Goal: Information Seeking & Learning: Learn about a topic

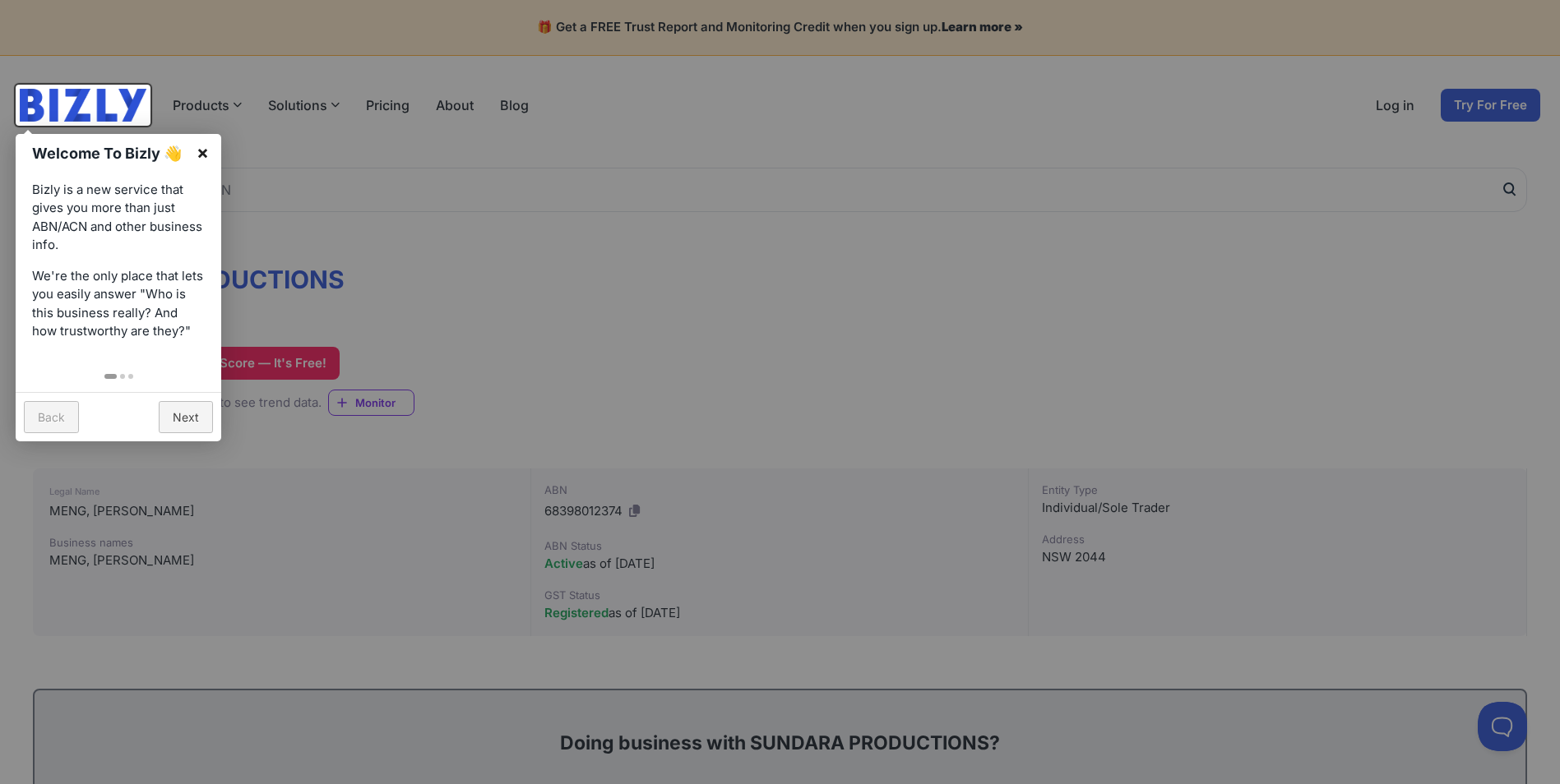
click at [209, 149] on link "×" at bounding box center [203, 152] width 37 height 37
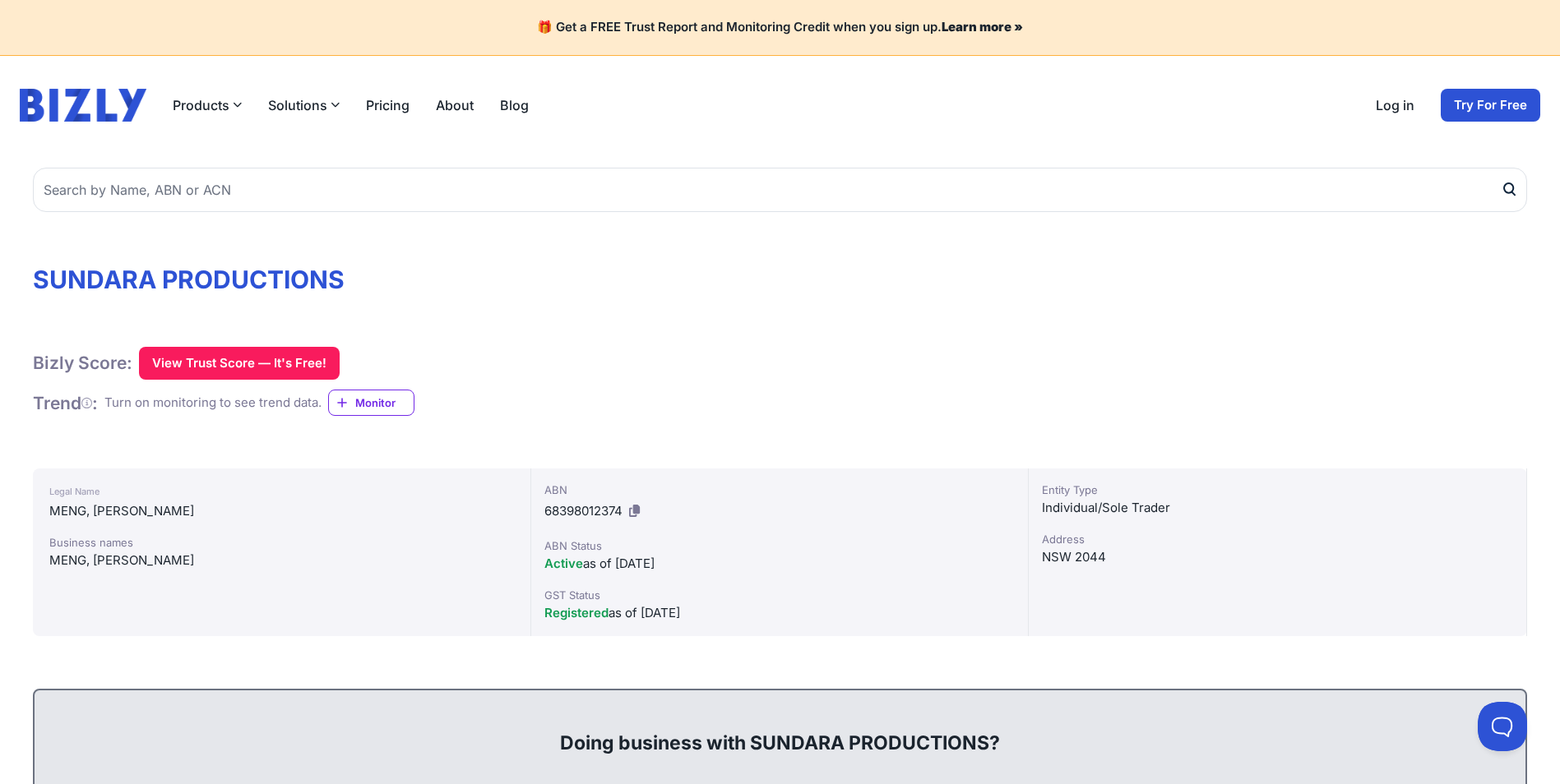
click at [253, 268] on h1 "SUNDARA PRODUCTIONS" at bounding box center [780, 279] width 1494 height 30
copy div "SUNDARA PRODUCTIONS"
click at [576, 510] on span "68398012374" at bounding box center [584, 511] width 78 height 15
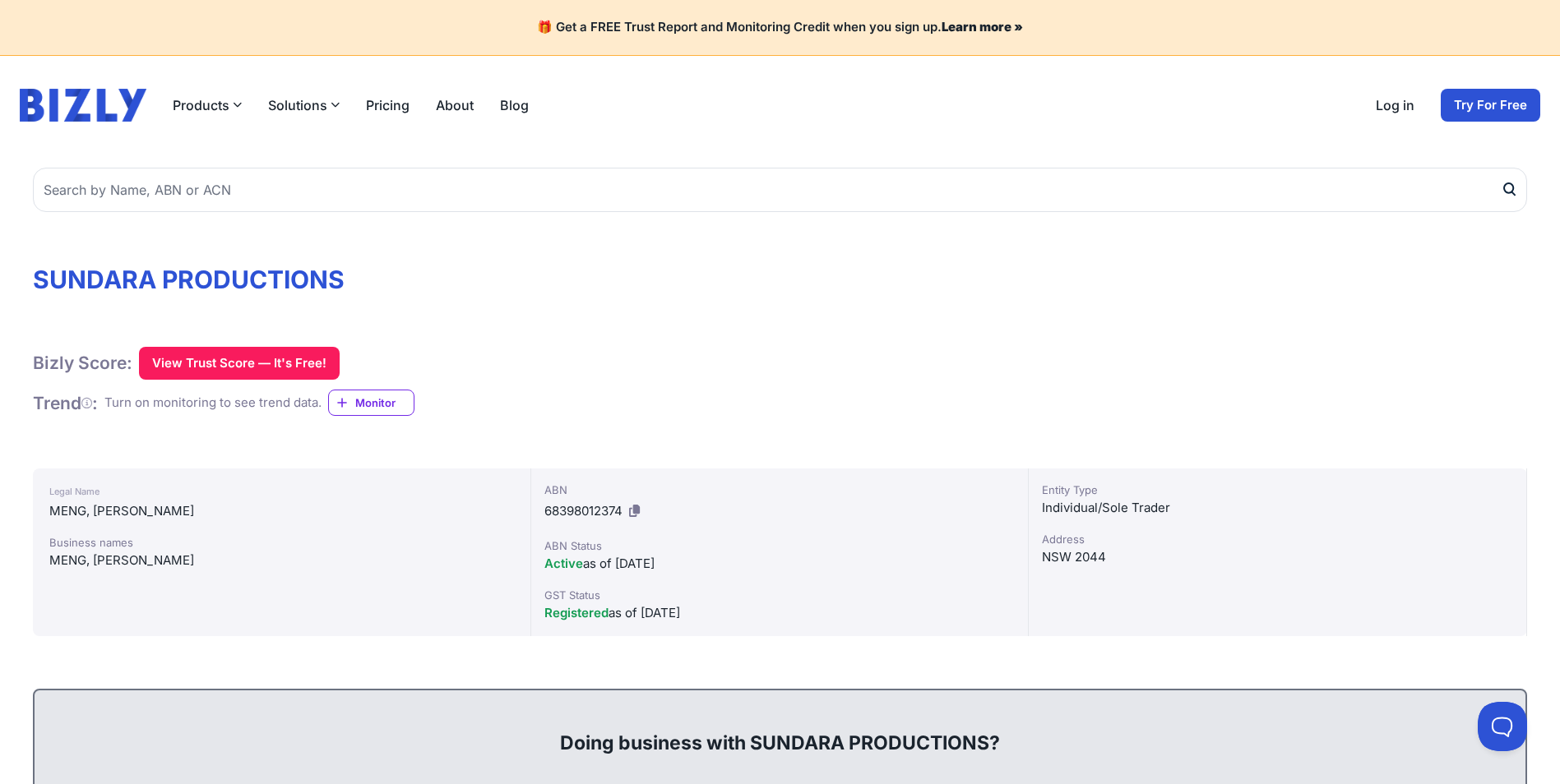
click at [576, 510] on span "68398012374" at bounding box center [584, 511] width 78 height 15
click at [310, 109] on button "Solutions" at bounding box center [304, 105] width 72 height 20
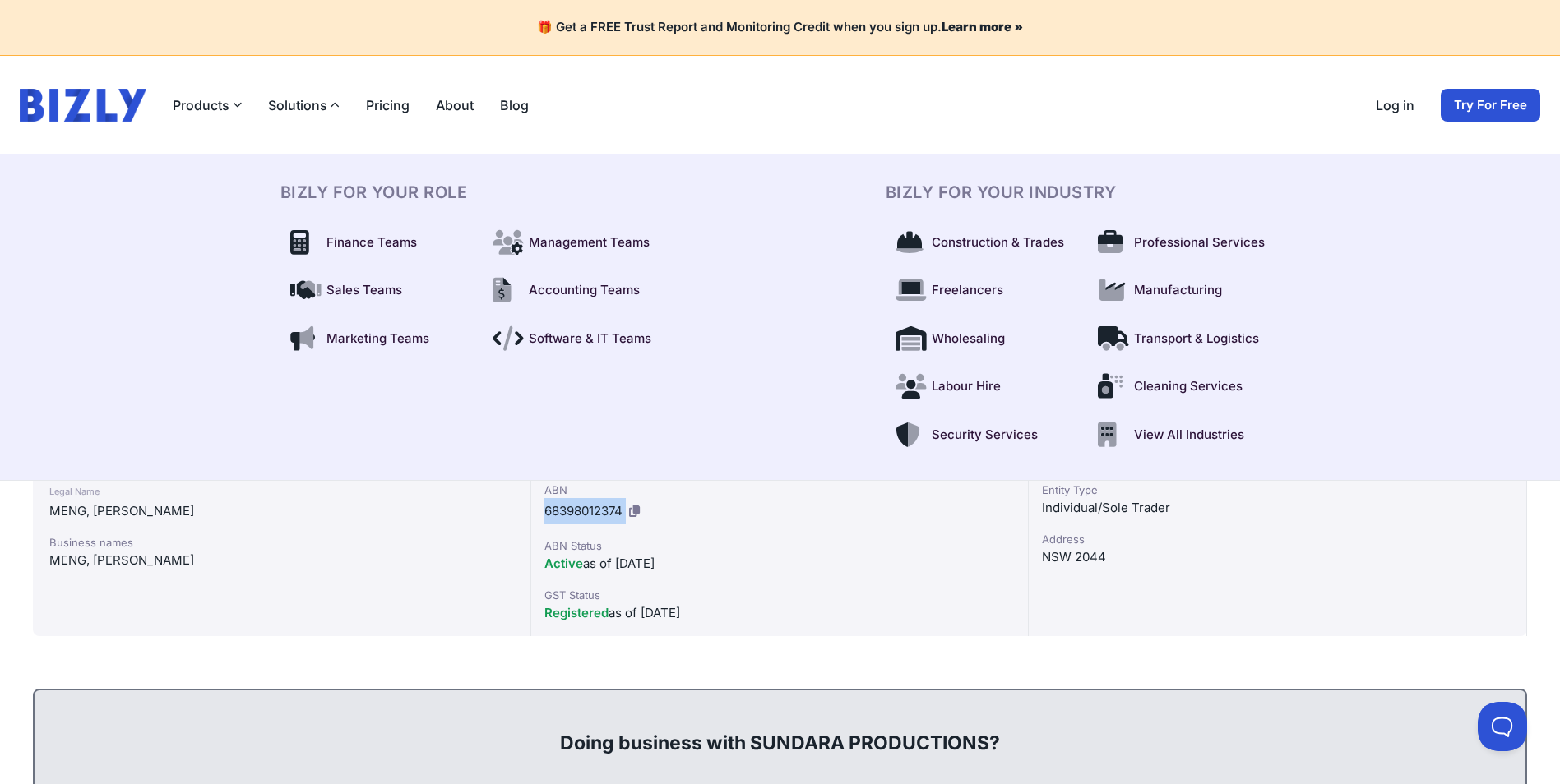
click at [310, 109] on button "Solutions" at bounding box center [304, 105] width 72 height 20
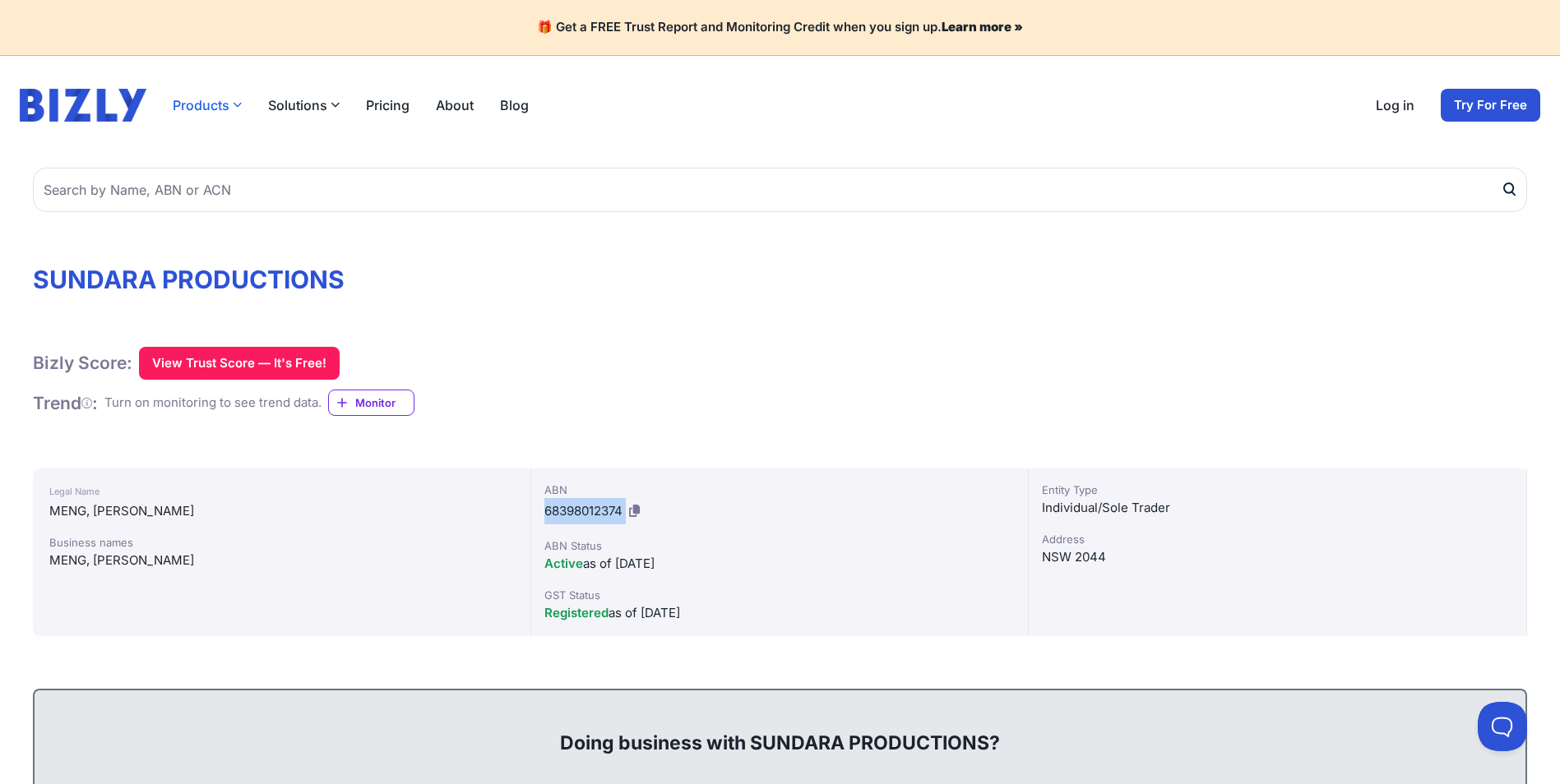
click at [222, 104] on button "Products" at bounding box center [207, 105] width 69 height 20
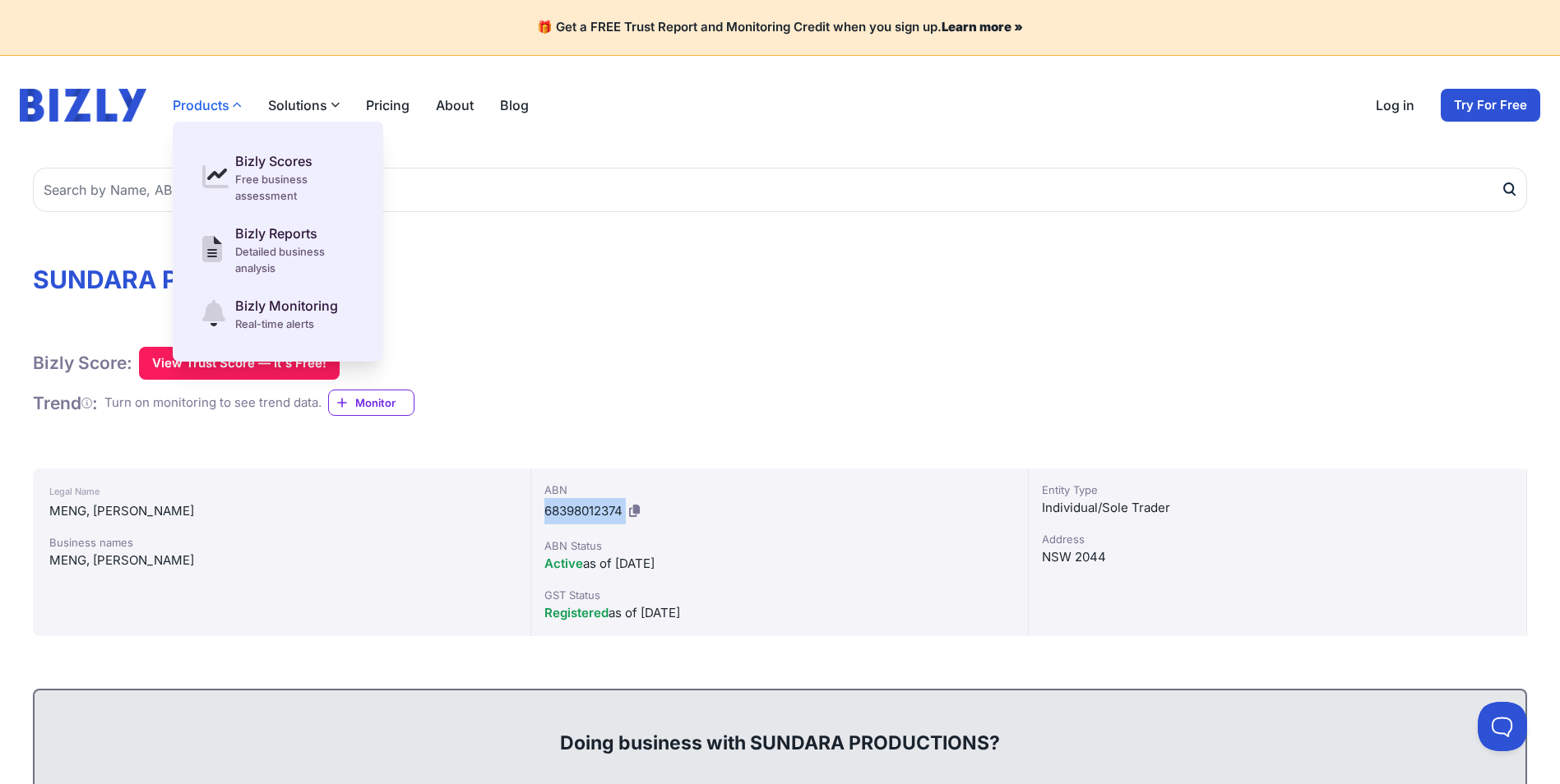
click at [222, 104] on button "Products" at bounding box center [207, 105] width 69 height 20
